Goal: Register for event/course

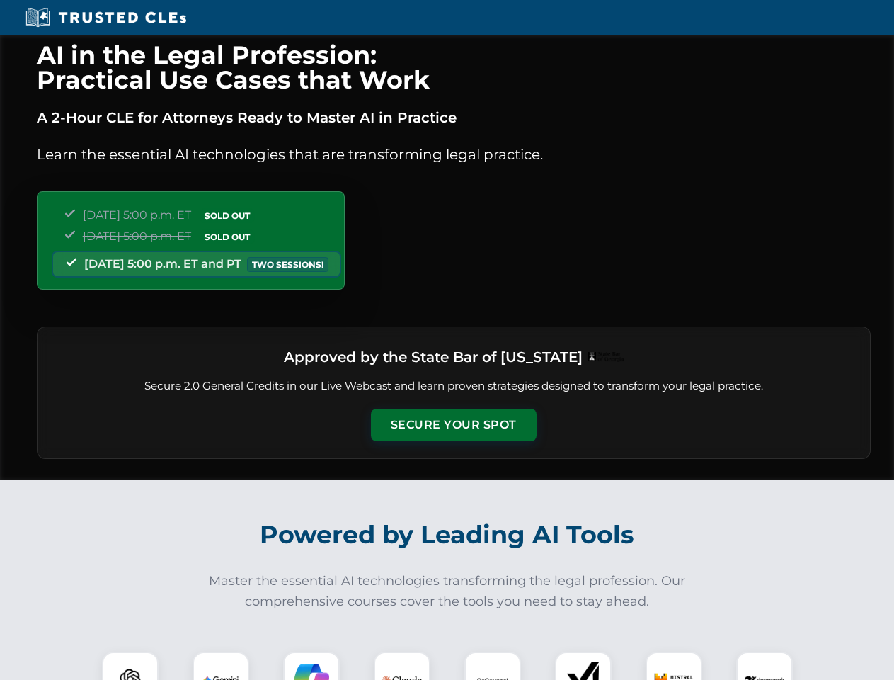
click at [453, 425] on button "Secure Your Spot" at bounding box center [454, 425] width 166 height 33
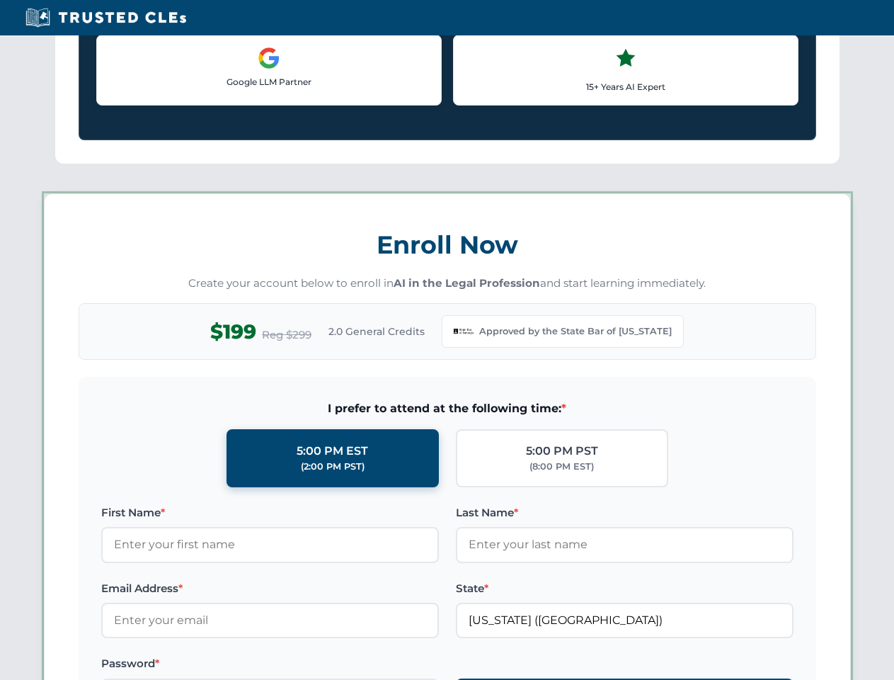
click at [221, 666] on label "Password *" at bounding box center [270, 663] width 338 height 17
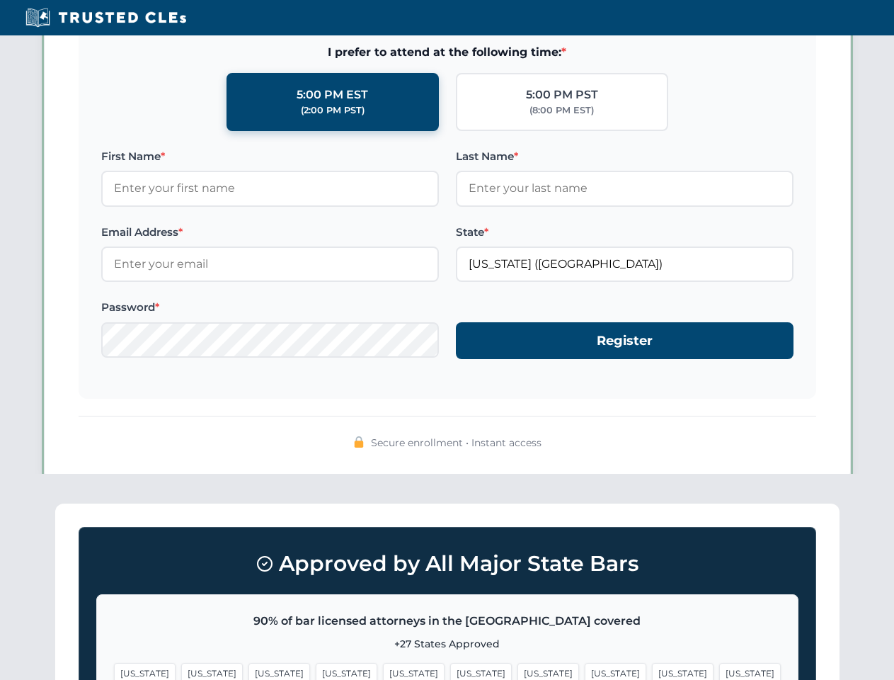
click at [518, 666] on span "[US_STATE]" at bounding box center [549, 673] width 62 height 21
click at [652, 666] on span "[US_STATE]" at bounding box center [683, 673] width 62 height 21
